Goal: Task Accomplishment & Management: Complete application form

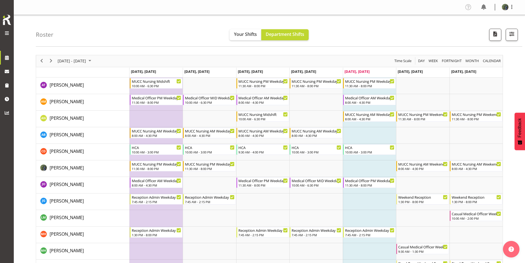
click at [7, 33] on span at bounding box center [7, 33] width 7 height 7
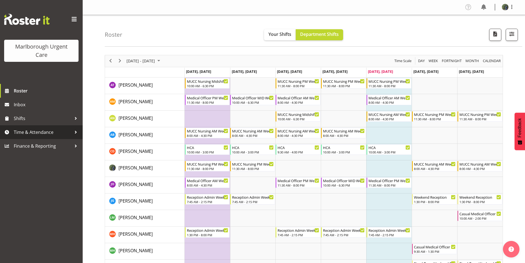
click at [29, 131] on span "Time & Attendance" at bounding box center [43, 132] width 58 height 8
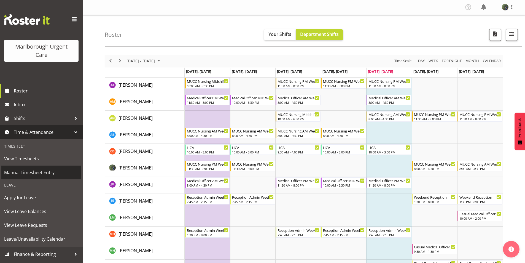
click at [36, 172] on span "Manual Timesheet Entry" at bounding box center [41, 172] width 74 height 8
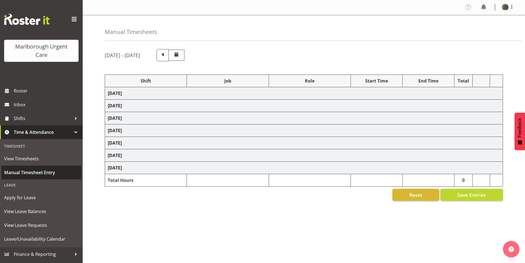
select select "80893"
select select "80894"
select select "1562"
select select "80894"
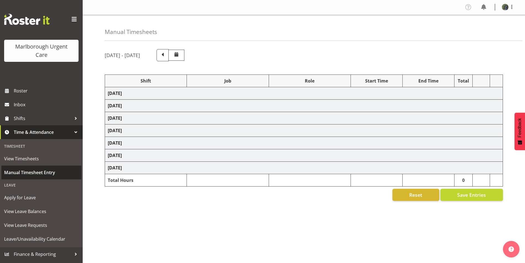
select select "1562"
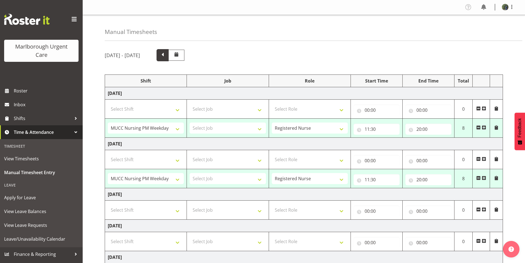
click at [166, 57] on span at bounding box center [162, 54] width 7 height 7
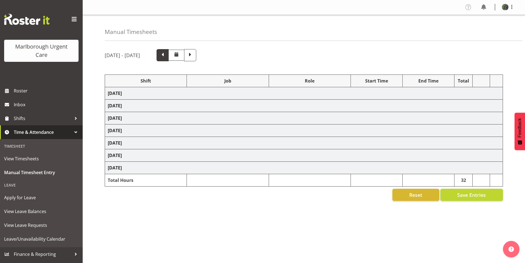
select select "80892"
select select "80893"
select select "80894"
select select "1562"
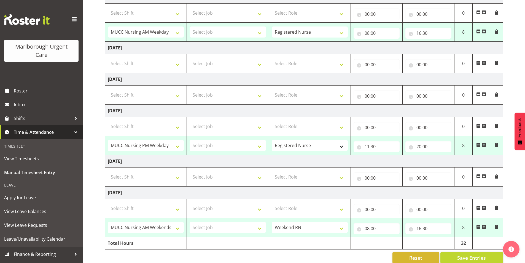
scroll to position [155, 0]
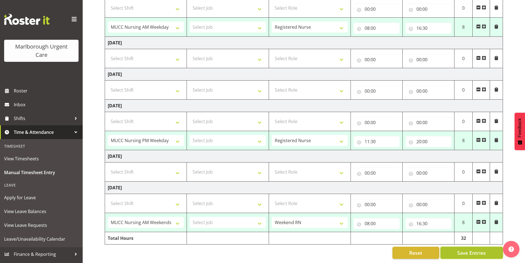
click at [471, 251] on span "Save Entries" at bounding box center [471, 252] width 29 height 7
select select "80892"
type input "08:00"
type input "16:30"
select select "80892"
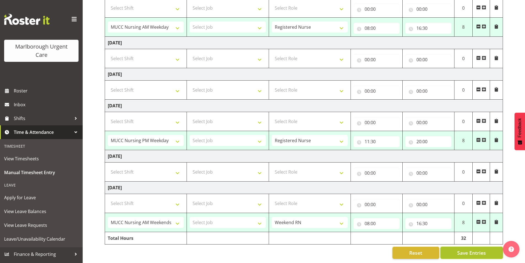
type input "08:00"
type input "16:30"
select select "80893"
type input "11:30"
type input "20:00"
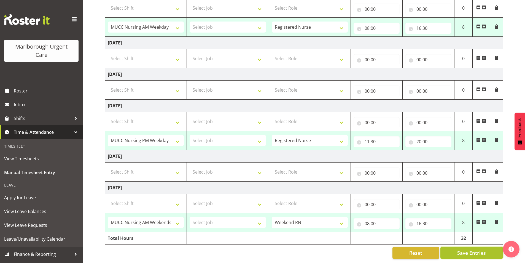
select select "80894"
select select "1562"
type input "08:00"
type input "16:30"
select select "80892"
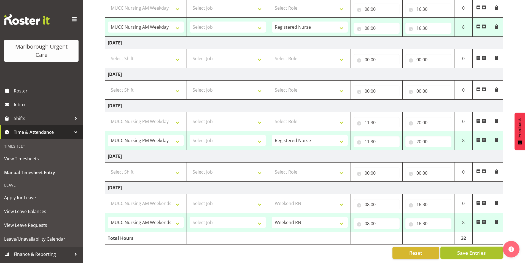
select select "80893"
select select "80894"
select select "1562"
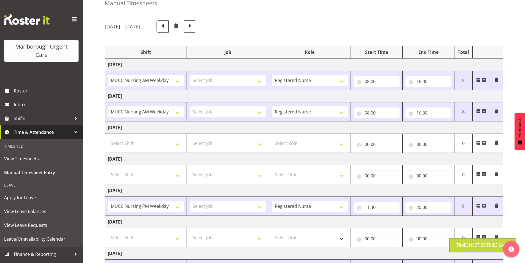
scroll to position [24, 0]
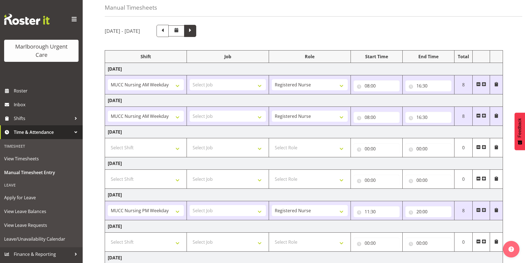
click at [194, 33] on span at bounding box center [190, 30] width 7 height 7
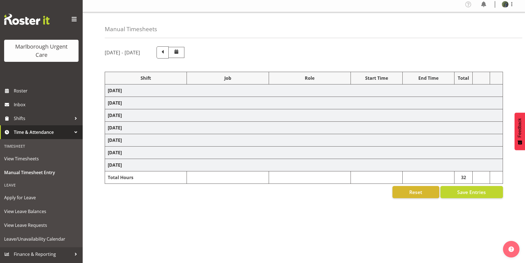
select select "80893"
select select "80894"
select select "1562"
select select "80894"
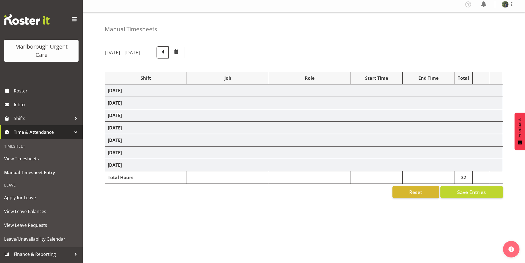
select select "1562"
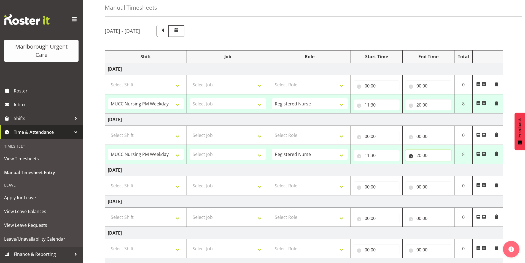
click at [419, 155] on input "20:00" at bounding box center [428, 155] width 46 height 11
click at [442, 170] on select "00 01 02 03 04 05 06 07 08 09 10 11 12 13 14 15 16 17 18 19 20 21 22 23" at bounding box center [443, 169] width 12 height 11
select select "5"
click at [437, 164] on select "00 01 02 03 04 05 06 07 08 09 10 11 12 13 14 15 16 17 18 19 20 21 22 23" at bounding box center [443, 169] width 12 height 11
type input "05:00"
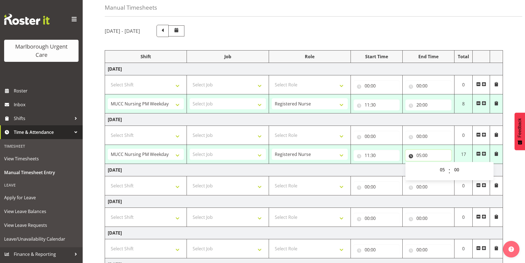
click at [426, 153] on input "05:00" at bounding box center [428, 155] width 46 height 11
click at [458, 169] on select "00 01 02 03 04 05 06 07 08 09 10 11 12 13 14 15 16 17 18 19 20 21 22 23 24 25 2…" at bounding box center [457, 169] width 12 height 11
select select "25"
click at [451, 164] on select "00 01 02 03 04 05 06 07 08 09 10 11 12 13 14 15 16 17 18 19 20 21 22 23 24 25 2…" at bounding box center [457, 169] width 12 height 11
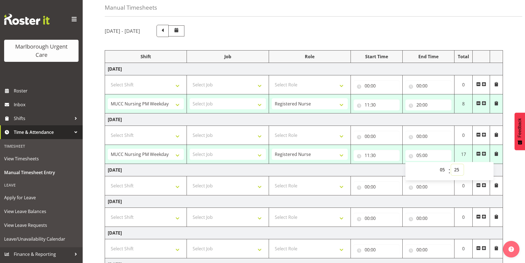
type input "05:25"
click at [443, 190] on input "00:00" at bounding box center [428, 186] width 46 height 11
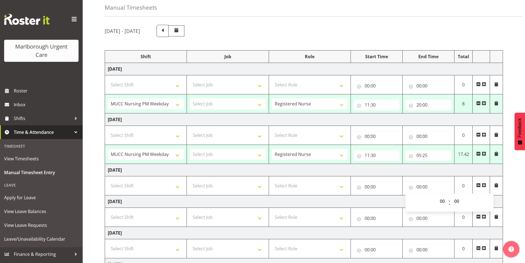
click at [397, 197] on td "[DATE]" at bounding box center [304, 201] width 398 height 12
click at [418, 155] on input "05:25" at bounding box center [428, 155] width 46 height 11
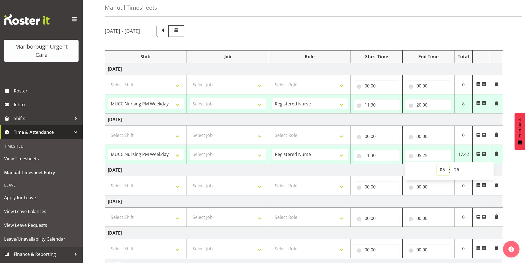
click at [444, 169] on select "00 01 02 03 04 05 06 07 08 09 10 11 12 13 14 15 16 17 18 19 20 21 22 23" at bounding box center [443, 169] width 12 height 11
select select "17"
click at [437, 164] on select "00 01 02 03 04 05 06 07 08 09 10 11 12 13 14 15 16 17 18 19 20 21 22 23" at bounding box center [443, 169] width 12 height 11
type input "17:25"
click at [386, 172] on td "[DATE]" at bounding box center [304, 170] width 398 height 12
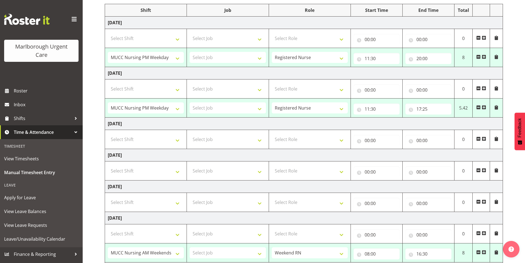
scroll to position [83, 0]
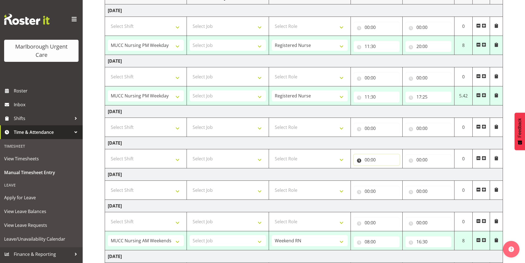
click at [371, 160] on input "00:00" at bounding box center [376, 159] width 46 height 11
click at [388, 174] on select "00 01 02 03 04 05 06 07 08 09 10 11 12 13 14 15 16 17 18 19 20 21 22 23" at bounding box center [391, 173] width 12 height 11
select select "7"
click at [385, 168] on select "00 01 02 03 04 05 06 07 08 09 10 11 12 13 14 15 16 17 18 19 20 21 22 23" at bounding box center [391, 173] width 12 height 11
type input "07:00"
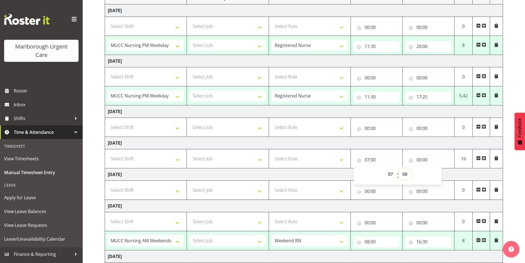
click at [405, 173] on select "00 01 02 03 04 05 06 07 08 09 10 11 12 13 14 15 16 17 18 19 20 21 22 23 24 25 2…" at bounding box center [405, 173] width 12 height 11
select select "45"
click at [399, 168] on select "00 01 02 03 04 05 06 07 08 09 10 11 12 13 14 15 16 17 18 19 20 21 22 23 24 25 2…" at bounding box center [405, 173] width 12 height 11
type input "07:45"
click at [418, 175] on div "00 01 02 03 04 05 06 07 08 09 10 11 12 13 14 15 16 17 18 19 20 21 22 23 : 00 01…" at bounding box center [397, 175] width 88 height 14
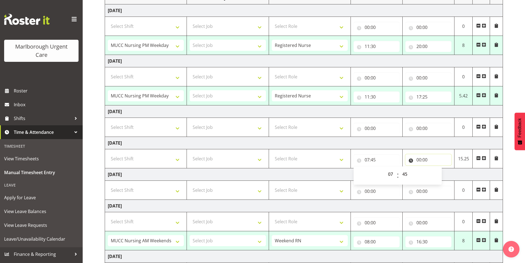
click at [426, 158] on input "00:00" at bounding box center [428, 159] width 46 height 11
click at [442, 174] on select "00 01 02 03 04 05 06 07 08 09 10 11 12 13 14 15 16 17 18 19 20 21 22 23" at bounding box center [443, 173] width 12 height 11
select select "11"
click at [437, 168] on select "00 01 02 03 04 05 06 07 08 09 10 11 12 13 14 15 16 17 18 19 20 21 22 23" at bounding box center [443, 173] width 12 height 11
type input "11:00"
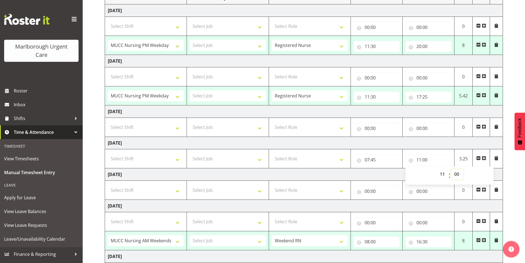
click at [456, 174] on select "00 01 02 03 04 05 06 07 08 09 10 11 12 13 14 15 16 17 18 19 20 21 22 23 24 25 2…" at bounding box center [457, 173] width 12 height 11
select select "50"
click at [451, 168] on select "00 01 02 03 04 05 06 07 08 09 10 11 12 13 14 15 16 17 18 19 20 21 22 23 24 25 2…" at bounding box center [457, 173] width 12 height 11
type input "11:50"
click at [432, 160] on input "11:50" at bounding box center [428, 159] width 46 height 11
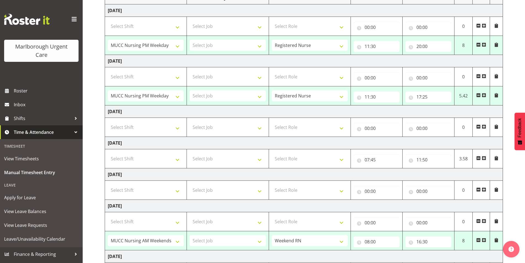
click at [383, 172] on td "[DATE]" at bounding box center [304, 174] width 398 height 12
click at [496, 157] on span at bounding box center [496, 158] width 4 height 4
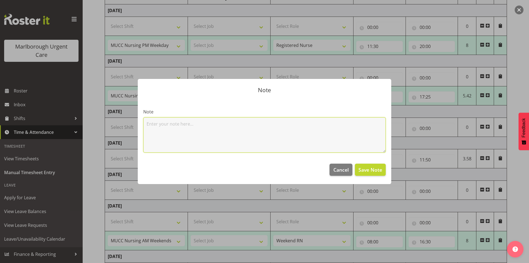
click at [232, 126] on textarea at bounding box center [264, 134] width 242 height 35
type textarea "no break"
click at [374, 171] on span "Save Note" at bounding box center [370, 169] width 24 height 7
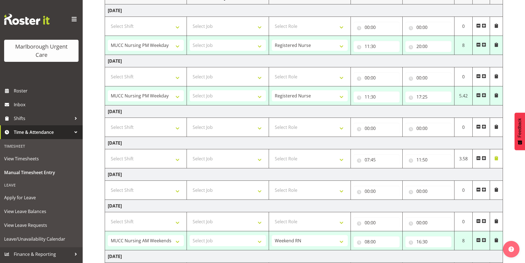
click at [496, 94] on span at bounding box center [496, 95] width 4 height 4
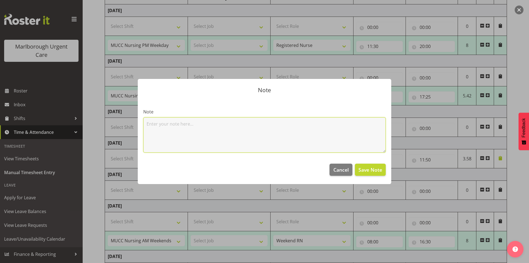
click at [168, 119] on textarea at bounding box center [264, 134] width 242 height 35
type textarea "no breaks taken"
click at [370, 170] on span "Save Note" at bounding box center [370, 169] width 24 height 7
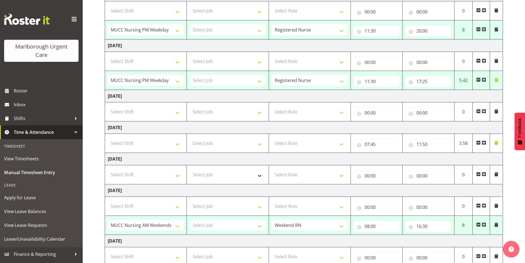
scroll to position [110, 0]
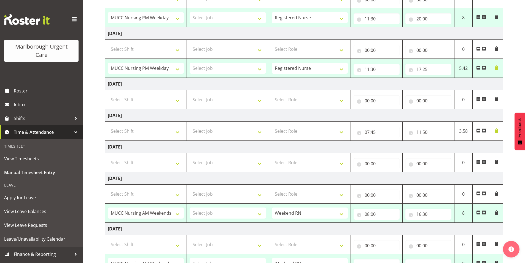
click at [496, 130] on span at bounding box center [496, 130] width 4 height 4
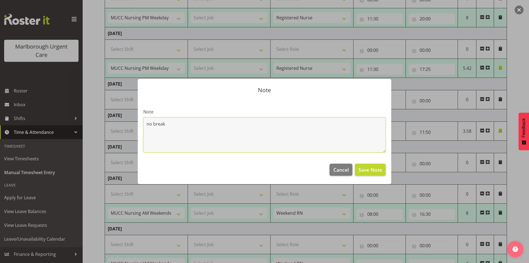
click at [168, 123] on textarea "no break" at bounding box center [264, 134] width 242 height 35
type textarea "no breaks taken, covering Sick staff"
click at [361, 170] on span "Save Note" at bounding box center [370, 169] width 24 height 7
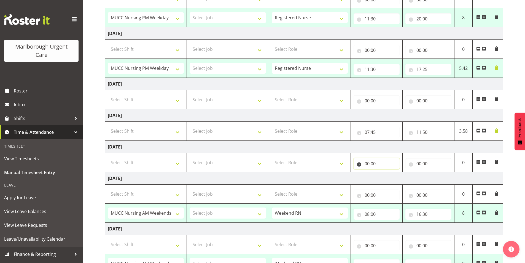
click at [371, 164] on input "00:00" at bounding box center [376, 163] width 46 height 11
click at [390, 177] on select "00 01 02 03 04 05 06 07 08 09 10 11 12 13 14 15 16 17 18 19 20 21 22 23" at bounding box center [391, 177] width 12 height 11
select select "15"
click at [385, 172] on select "00 01 02 03 04 05 06 07 08 09 10 11 12 13 14 15 16 17 18 19 20 21 22 23" at bounding box center [391, 177] width 12 height 11
type input "15:00"
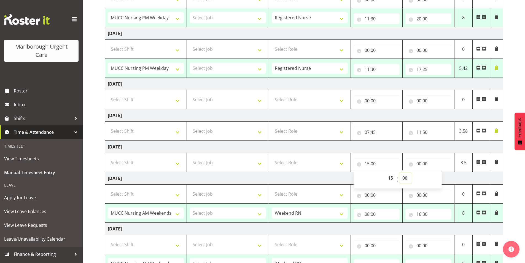
click at [406, 178] on select "00 01 02 03 04 05 06 07 08 09 10 11 12 13 14 15 16 17 18 19 20 21 22 23 24 25 2…" at bounding box center [405, 177] width 12 height 11
select select "45"
click at [399, 172] on select "00 01 02 03 04 05 06 07 08 09 10 11 12 13 14 15 16 17 18 19 20 21 22 23 24 25 2…" at bounding box center [405, 177] width 12 height 11
type input "15:45"
click at [420, 164] on input "00:00" at bounding box center [428, 163] width 46 height 11
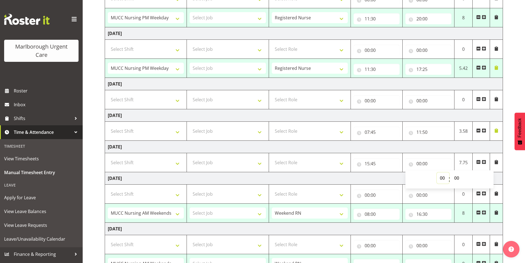
click at [442, 177] on select "00 01 02 03 04 05 06 07 08 09 10 11 12 13 14 15 16 17 18 19 20 21 22 23" at bounding box center [443, 177] width 12 height 11
select select "20"
click at [437, 172] on select "00 01 02 03 04 05 06 07 08 09 10 11 12 13 14 15 16 17 18 19 20 21 22 23" at bounding box center [443, 177] width 12 height 11
type input "20:00"
click at [468, 177] on div "00 01 02 03 04 05 06 07 08 09 10 11 12 13 14 15 16 17 18 19 20 21 22 23 : 00 01…" at bounding box center [449, 179] width 88 height 14
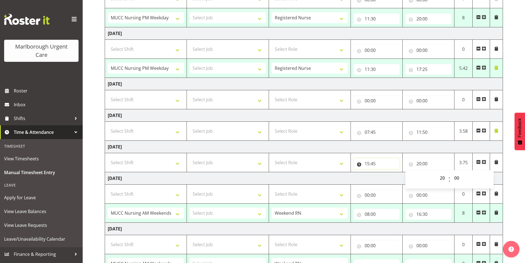
click at [399, 163] on input "15:45" at bounding box center [376, 163] width 46 height 11
click at [339, 163] on select "Select Role Registered Nurse Weekend RN" at bounding box center [310, 162] width 76 height 11
click at [323, 147] on td "[DATE]" at bounding box center [304, 147] width 398 height 12
click at [497, 162] on span at bounding box center [496, 162] width 4 height 4
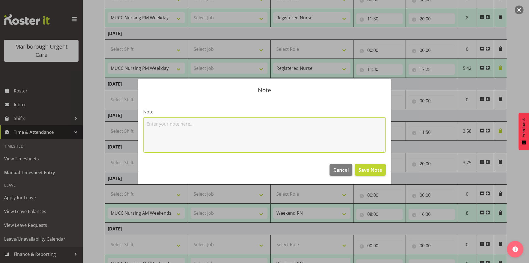
click at [310, 117] on textarea at bounding box center [264, 134] width 242 height 35
type textarea "no breaks taken, covering aggie [DATE]"
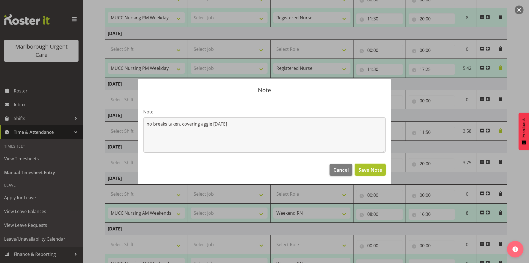
click at [372, 171] on span "Save Note" at bounding box center [370, 169] width 24 height 7
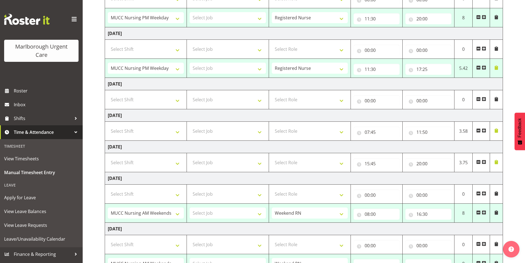
click at [498, 69] on span at bounding box center [496, 67] width 4 height 4
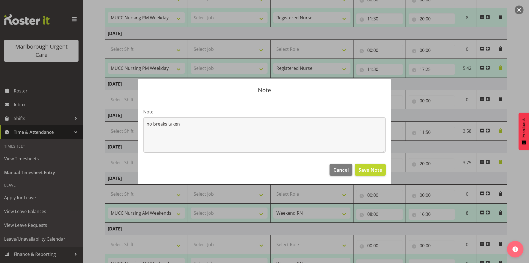
click at [228, 117] on div "Note no breaks taken" at bounding box center [264, 130] width 242 height 44
click at [187, 127] on textarea "no breaks taken" at bounding box center [264, 134] width 242 height 35
type textarea "no breaks taken."
click at [366, 169] on span "Save Note" at bounding box center [370, 169] width 24 height 7
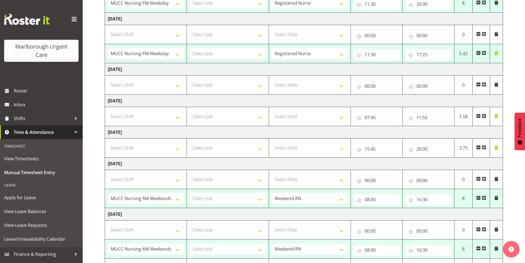
scroll to position [155, 0]
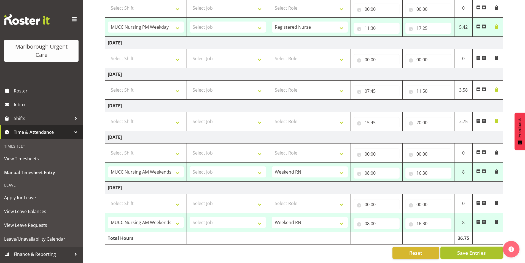
click at [472, 249] on span "Save Entries" at bounding box center [471, 252] width 29 height 7
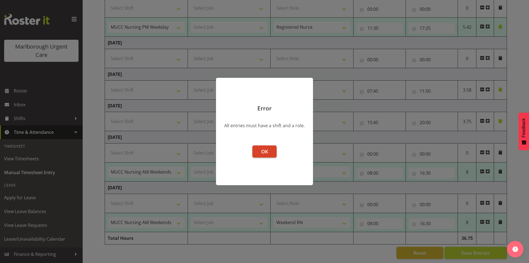
click at [261, 153] on span "OK" at bounding box center [264, 151] width 7 height 7
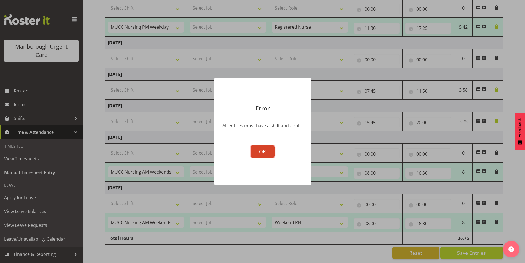
click at [266, 156] on button "OK" at bounding box center [262, 151] width 24 height 12
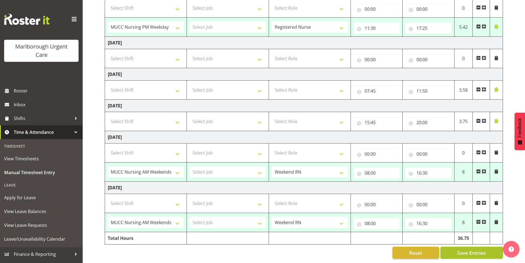
click at [471, 249] on span "Save Entries" at bounding box center [471, 252] width 29 height 7
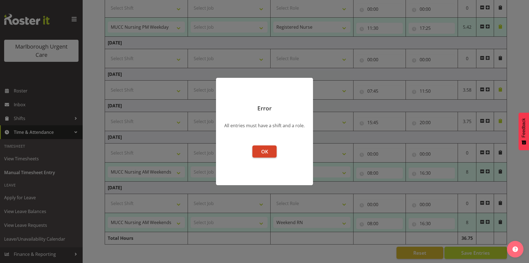
click at [263, 153] on span "OK" at bounding box center [264, 151] width 7 height 7
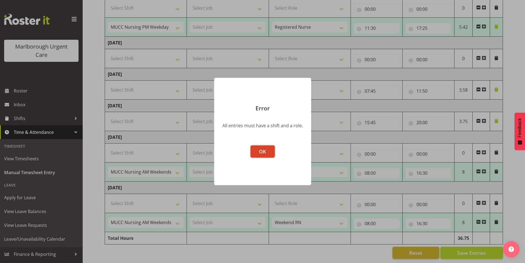
click at [261, 150] on span "OK" at bounding box center [262, 151] width 7 height 7
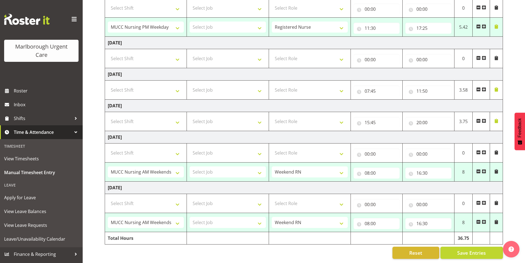
click at [483, 118] on span at bounding box center [484, 120] width 4 height 4
click at [471, 250] on span "Save Entries" at bounding box center [471, 252] width 29 height 7
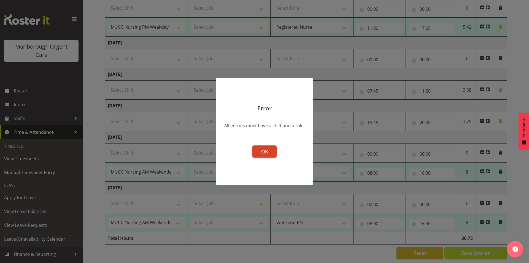
click at [266, 153] on span "OK" at bounding box center [264, 151] width 7 height 7
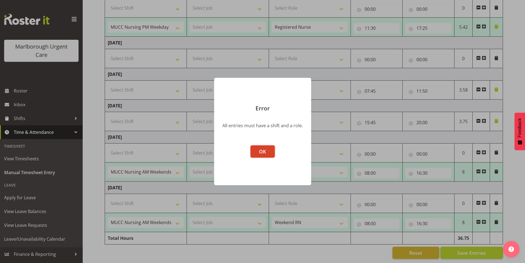
click at [270, 150] on button "OK" at bounding box center [262, 151] width 24 height 12
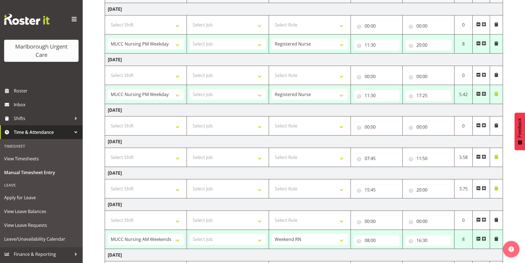
scroll to position [18, 0]
